Goal: Book appointment/travel/reservation

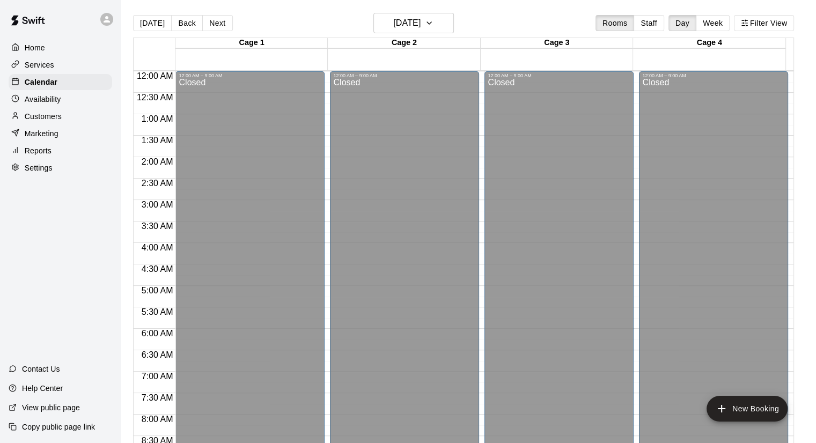
scroll to position [646, 0]
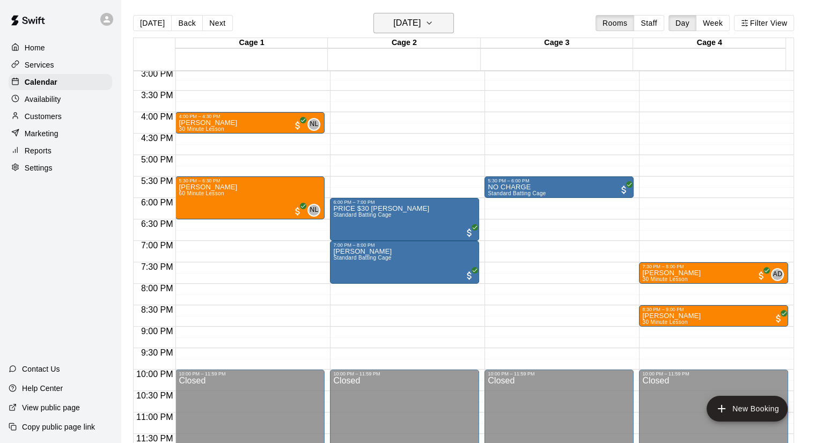
drag, startPoint x: 0, startPoint y: 0, endPoint x: 438, endPoint y: 30, distance: 439.0
click at [421, 30] on h6 "[DATE]" at bounding box center [406, 23] width 27 height 15
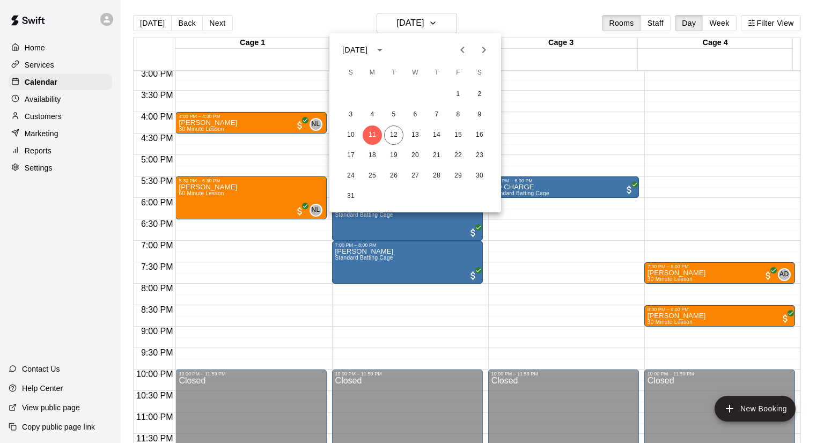
click at [382, 154] on div "17 18 19 20 21 22 23" at bounding box center [416, 155] width 172 height 19
click at [399, 155] on button "19" at bounding box center [393, 155] width 19 height 19
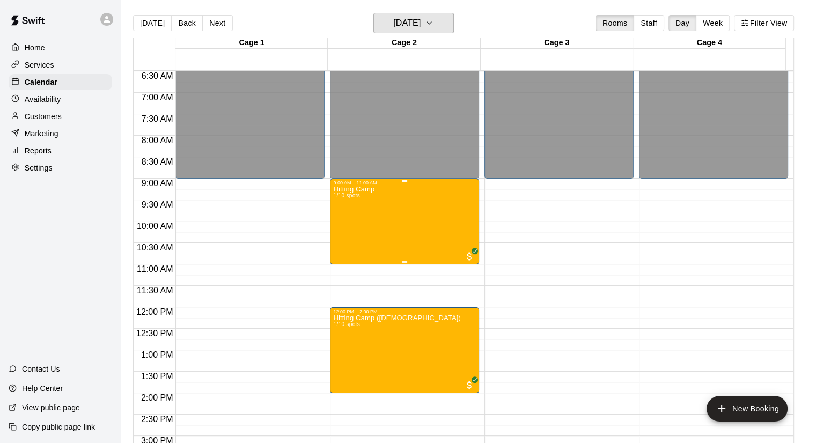
scroll to position [217, 0]
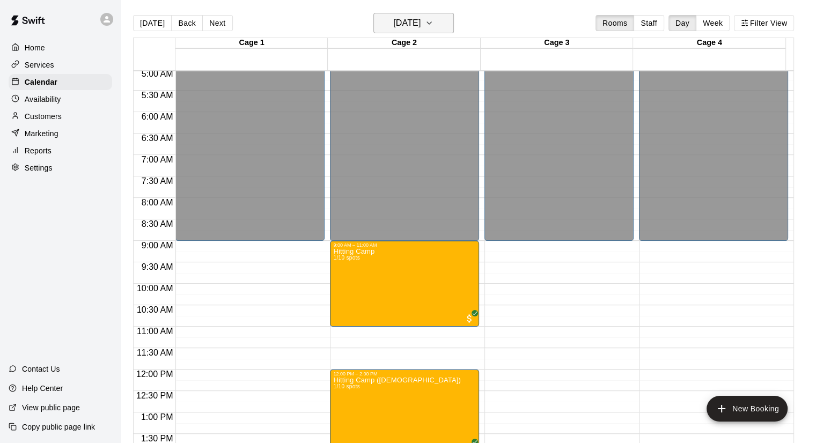
click at [444, 28] on button "[DATE]" at bounding box center [414, 23] width 81 height 20
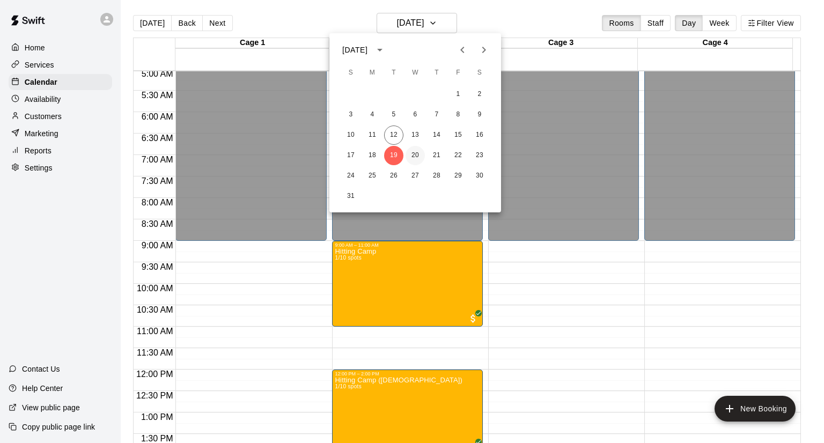
click at [421, 157] on button "20" at bounding box center [415, 155] width 19 height 19
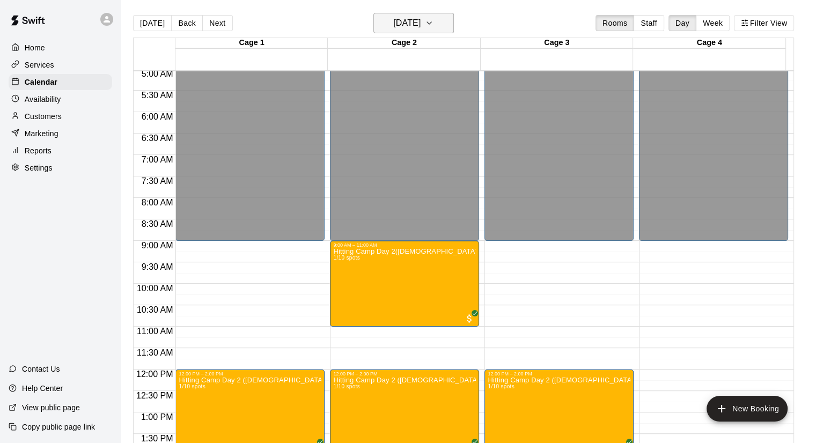
click at [434, 23] on icon "button" at bounding box center [429, 23] width 9 height 13
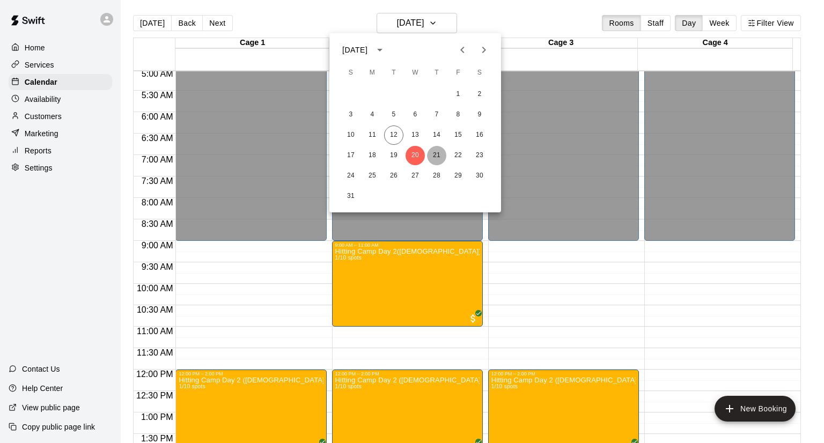
click at [435, 150] on button "21" at bounding box center [436, 155] width 19 height 19
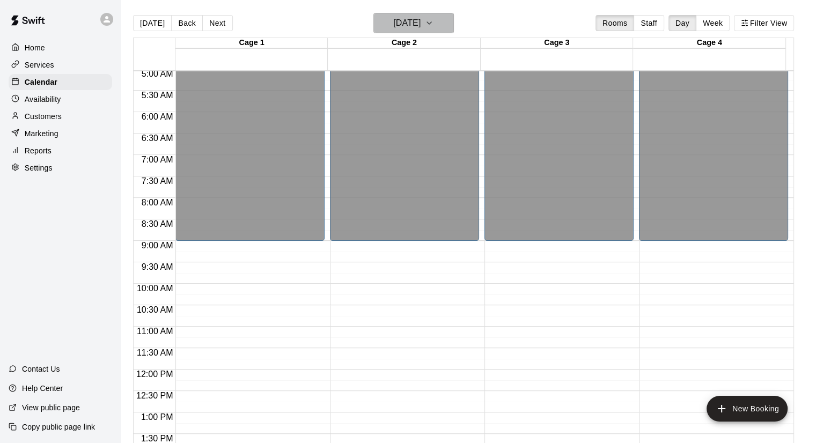
click at [434, 19] on icon "button" at bounding box center [429, 23] width 9 height 13
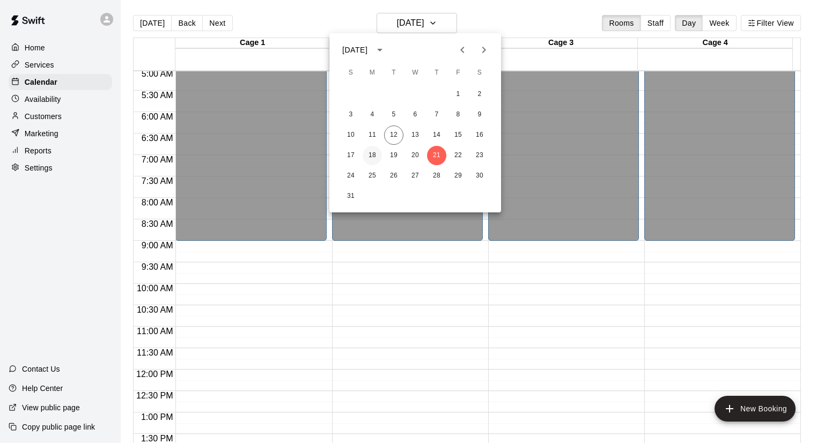
click at [365, 156] on button "18" at bounding box center [372, 155] width 19 height 19
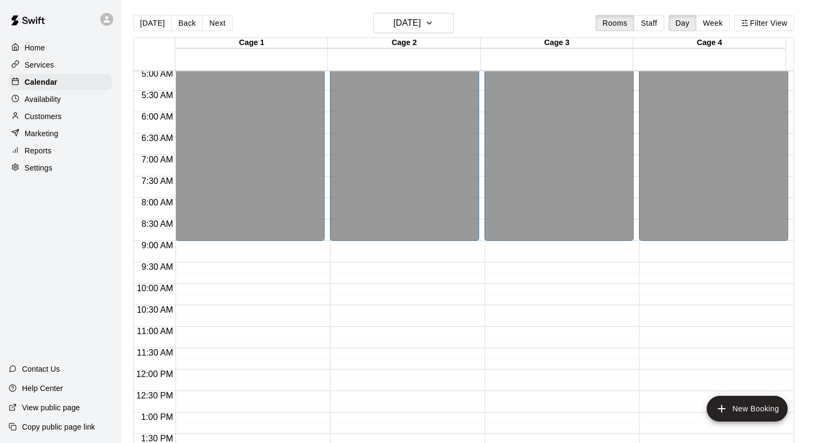
click at [430, 33] on div "[DATE] Back [DATE][DATE] Rooms Staff Day Week Filter View" at bounding box center [463, 25] width 661 height 25
click at [432, 31] on button "[DATE]" at bounding box center [414, 23] width 81 height 20
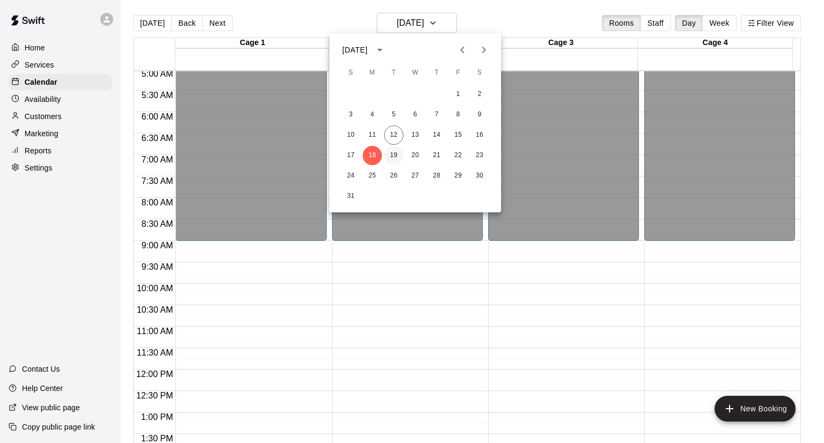
click at [398, 161] on button "19" at bounding box center [393, 155] width 19 height 19
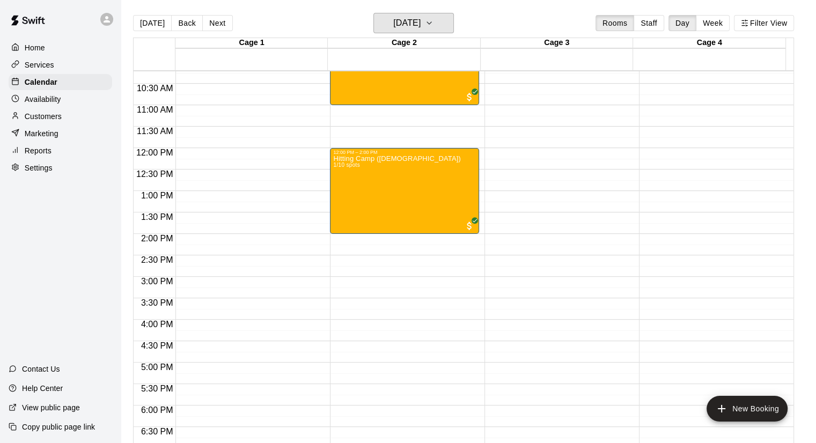
scroll to position [485, 0]
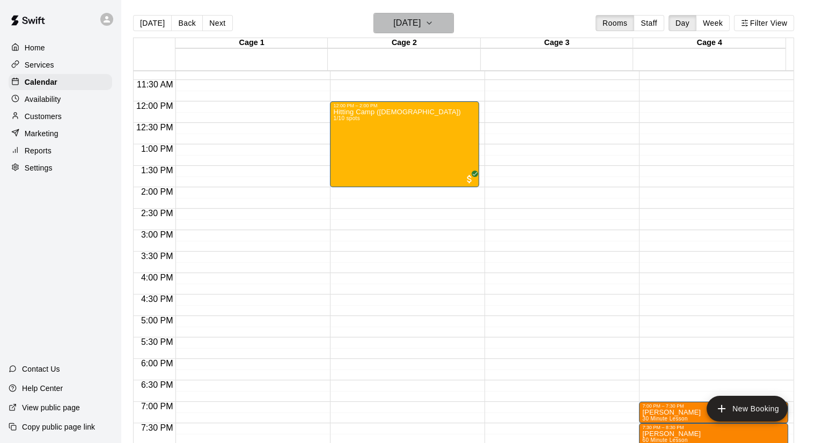
click at [441, 26] on button "[DATE]" at bounding box center [414, 23] width 81 height 20
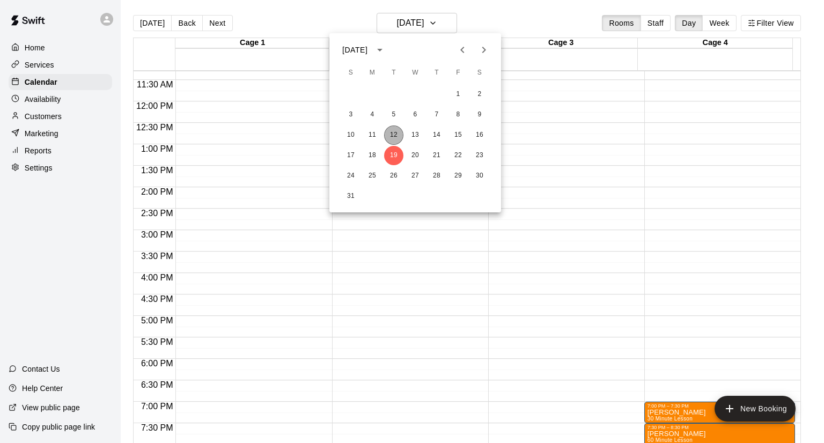
click at [391, 127] on button "12" at bounding box center [393, 135] width 19 height 19
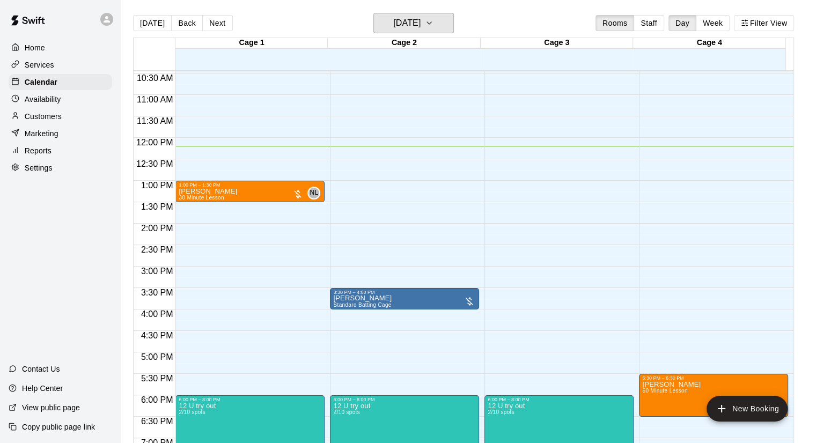
scroll to position [432, 0]
